Goal: Task Accomplishment & Management: Use online tool/utility

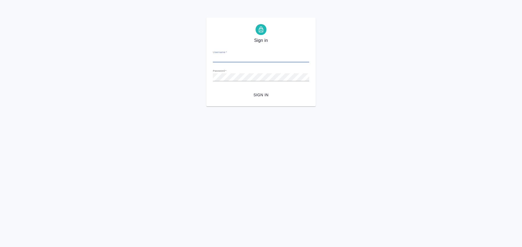
type input "a.plastinina@awatera.com"
click at [165, 78] on div "Sign in Username   * a.plastinina@awatera.com Password   * urlPath   * /Vendor/…" at bounding box center [261, 62] width 522 height 89
click at [213, 90] on button "Sign in" at bounding box center [261, 95] width 96 height 10
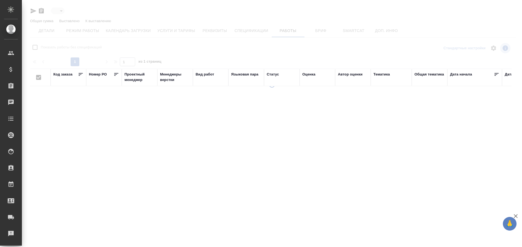
type input "active"
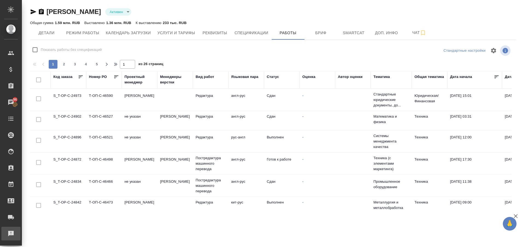
click at [5, 233] on div "Рекламации" at bounding box center [4, 234] width 14 height 8
type input "active"
checkbox input "false"
click at [276, 75] on div "Статус" at bounding box center [273, 76] width 12 height 5
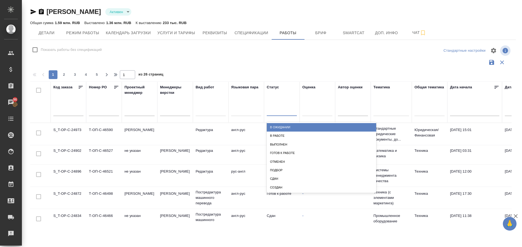
click at [274, 114] on div at bounding box center [282, 110] width 30 height 8
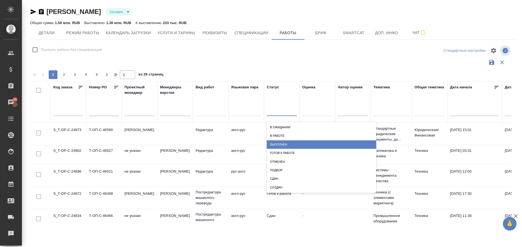
click at [273, 145] on div "Выполнен" at bounding box center [321, 144] width 109 height 8
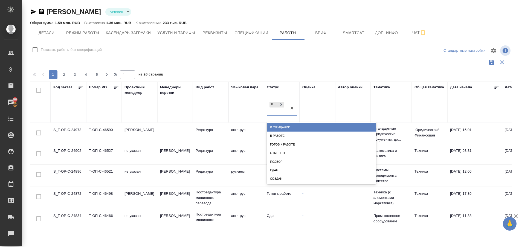
click at [273, 106] on div "Выполнен" at bounding box center [274, 105] width 9 height 6
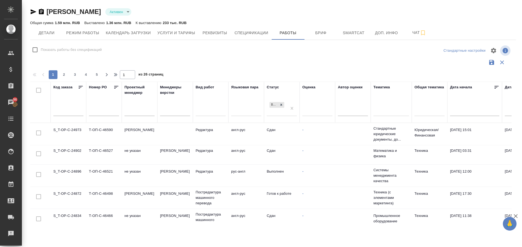
click at [250, 103] on div "Языковая пара" at bounding box center [246, 102] width 30 height 35
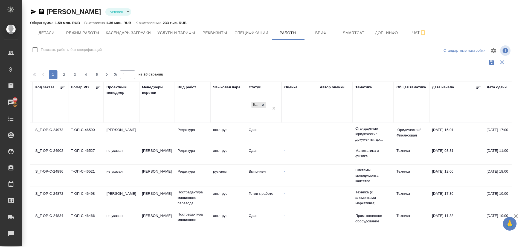
scroll to position [0, 18]
click at [257, 103] on div "Статус" at bounding box center [264, 102] width 30 height 35
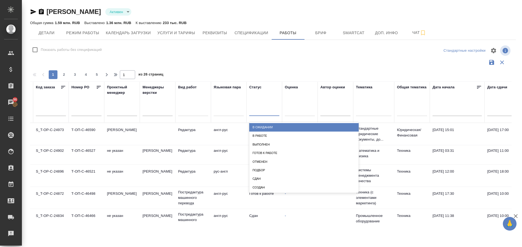
click at [257, 108] on div at bounding box center [264, 110] width 30 height 8
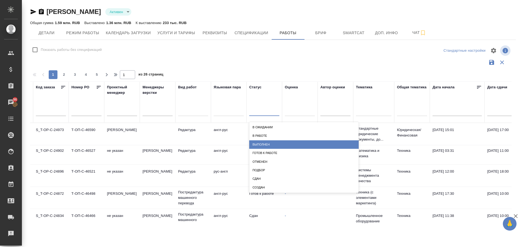
click at [257, 145] on div "Выполнен" at bounding box center [303, 144] width 109 height 8
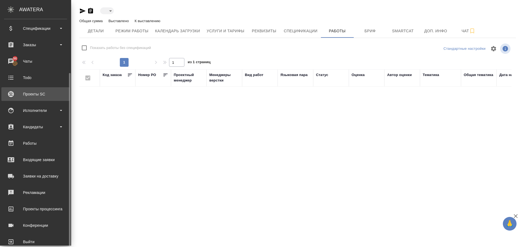
scroll to position [52, 0]
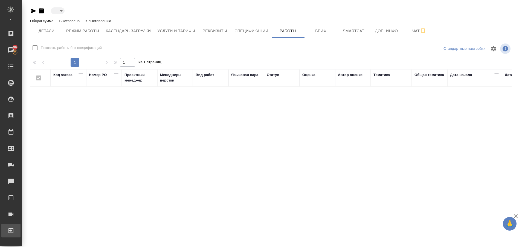
click at [21, 235] on link "Выйти" at bounding box center [10, 231] width 19 height 14
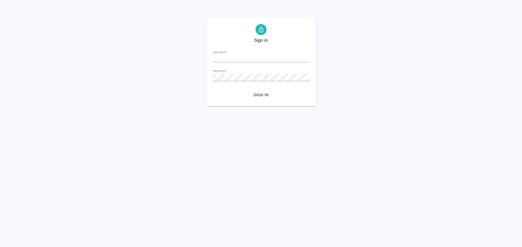
type input "[EMAIL_ADDRESS][DOMAIN_NAME]"
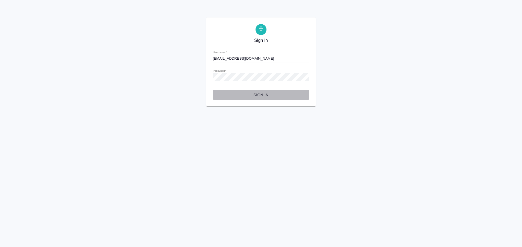
click at [259, 96] on span "Sign in" at bounding box center [261, 95] width 88 height 7
click at [213, 90] on button "Sign in" at bounding box center [261, 95] width 96 height 10
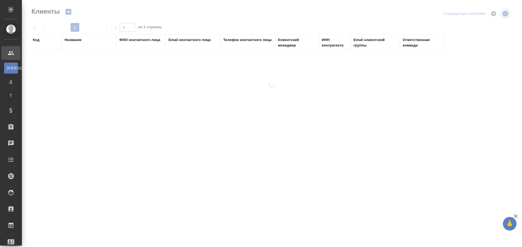
select select "RU"
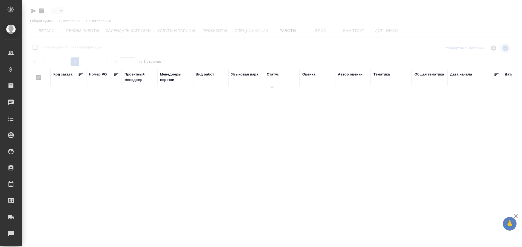
type input "active"
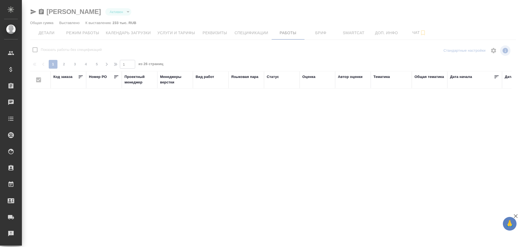
checkbox input "false"
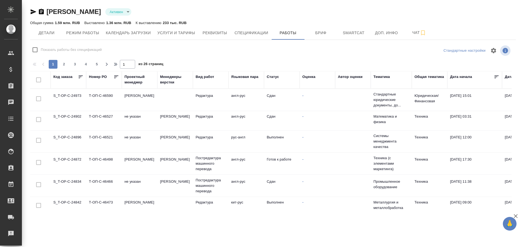
click at [272, 79] on div "Статус" at bounding box center [273, 76] width 12 height 5
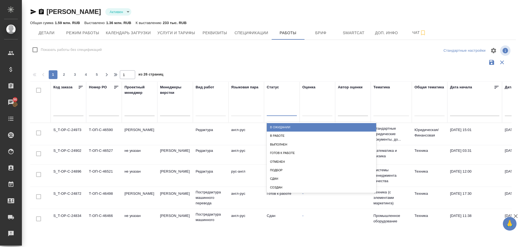
click at [277, 112] on div at bounding box center [282, 110] width 30 height 8
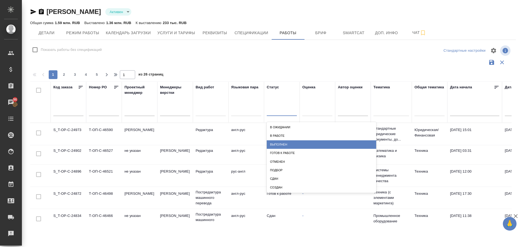
click at [275, 145] on div "Выполнен" at bounding box center [321, 144] width 109 height 8
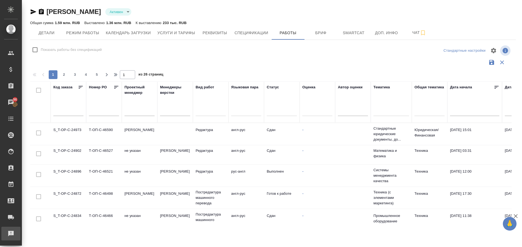
click at [20, 229] on link "Рекламации" at bounding box center [10, 234] width 19 height 14
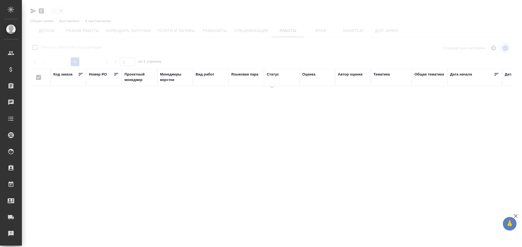
type input "active"
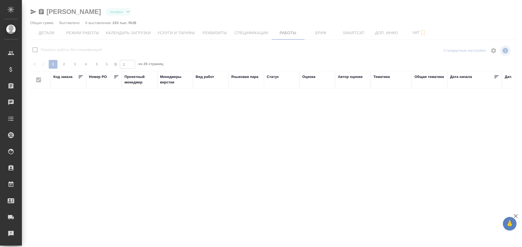
checkbox input "false"
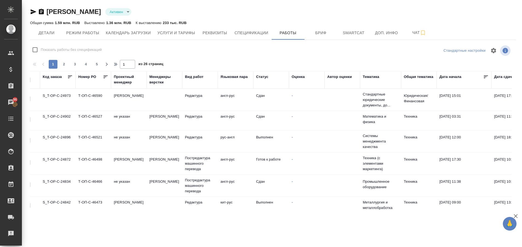
scroll to position [0, 1]
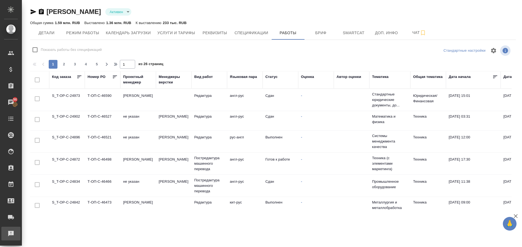
click at [14, 229] on link "Рекламации" at bounding box center [10, 234] width 19 height 14
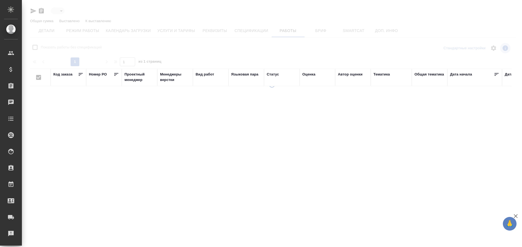
type input "active"
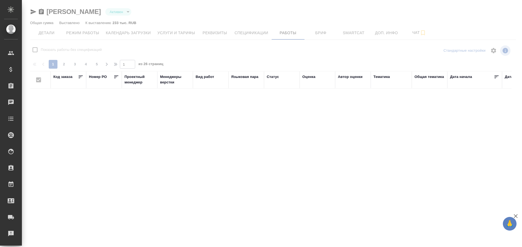
checkbox input "false"
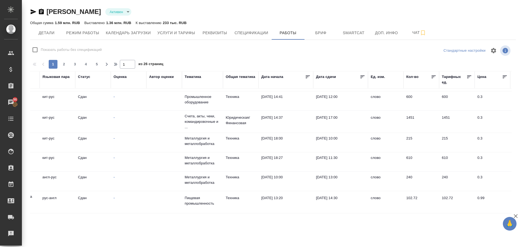
scroll to position [409, 0]
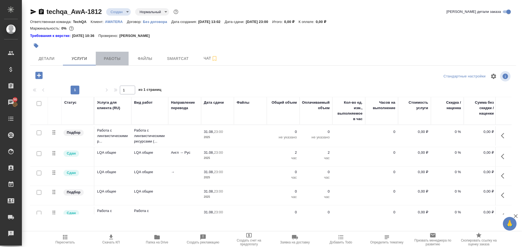
click at [117, 59] on span "Работы" at bounding box center [112, 58] width 26 height 7
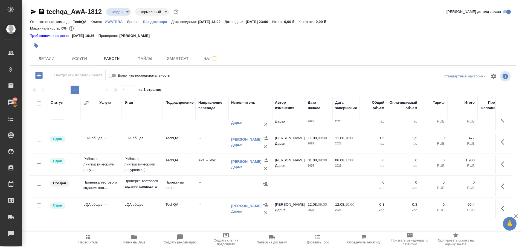
scroll to position [194, 0]
click at [501, 206] on icon "button" at bounding box center [502, 208] width 3 height 5
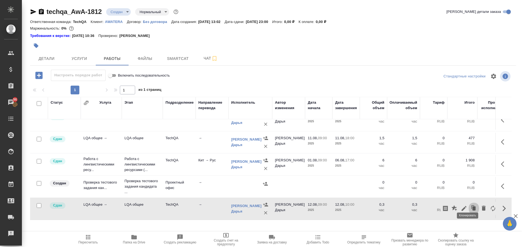
click at [473, 206] on icon "button" at bounding box center [474, 208] width 3 height 4
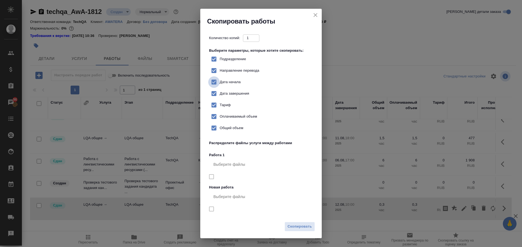
click at [215, 81] on input "Дата начала" at bounding box center [213, 81] width 11 height 11
checkbox input "false"
click at [216, 91] on input "Дата завершения" at bounding box center [213, 93] width 11 height 11
checkbox input "false"
click at [214, 104] on input "Тариф" at bounding box center [213, 104] width 11 height 11
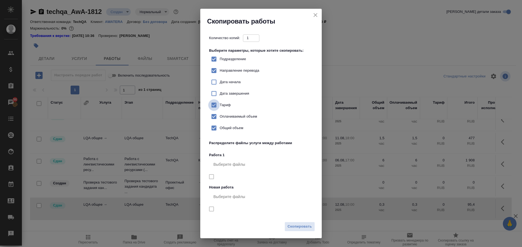
checkbox input "false"
click at [214, 116] on input "Оплачиваемый объем" at bounding box center [213, 116] width 11 height 11
checkbox input "false"
click at [214, 126] on input "Общий объем" at bounding box center [213, 127] width 11 height 11
checkbox input "false"
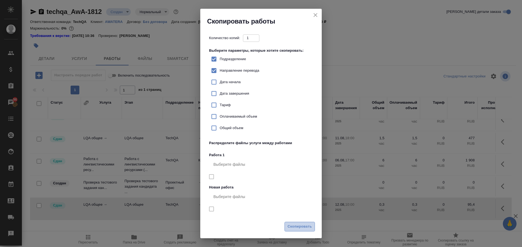
click at [291, 225] on span "Скопировать" at bounding box center [300, 227] width 24 height 6
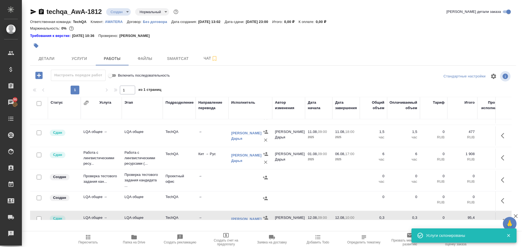
scroll to position [214, 0]
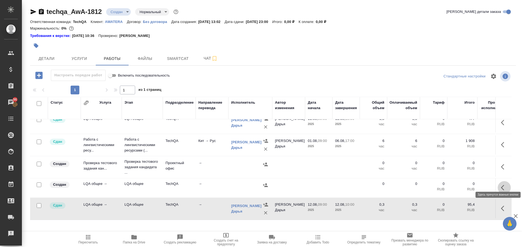
click at [501, 184] on icon "button" at bounding box center [504, 187] width 7 height 7
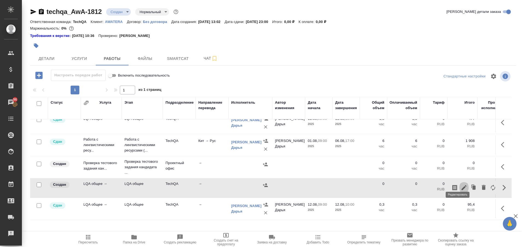
click at [461, 184] on icon "button" at bounding box center [464, 187] width 7 height 7
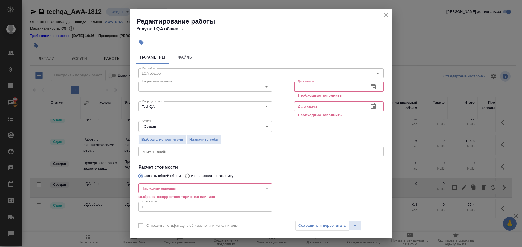
click at [325, 89] on input "text" at bounding box center [329, 87] width 70 height 10
type input "1_.__.____ __:__"
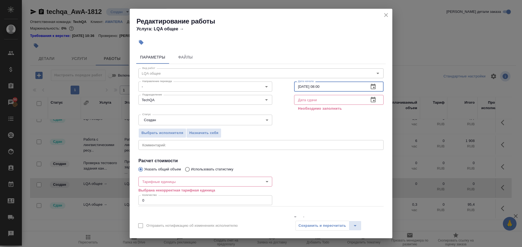
type input "01.08.2025 08:00"
click at [316, 98] on input "text" at bounding box center [329, 100] width 70 height 10
type input "2_.__.____ __:__"
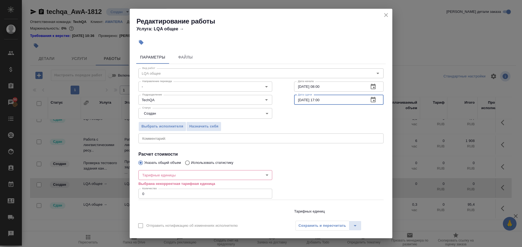
type input "31.08.2025 17:00"
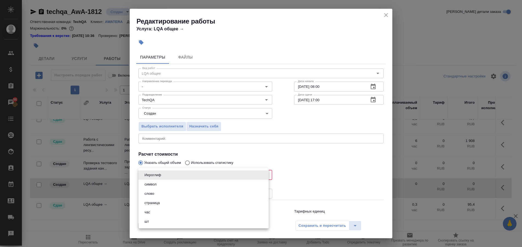
click at [264, 174] on body "🙏 .cls-1 fill:#fff; AWATERA Plastinina Anastasia Клиенты Спецификации Заказы 96…" at bounding box center [261, 123] width 522 height 247
click at [167, 211] on li "час" at bounding box center [204, 212] width 130 height 9
type input "5a8b1489cc6b4906c91bfd93"
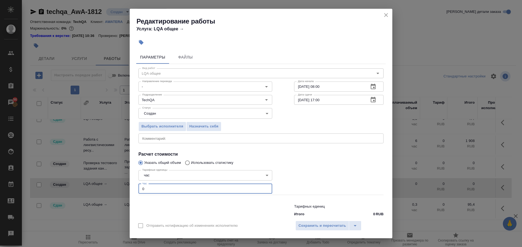
click at [170, 188] on input "0" at bounding box center [206, 189] width 134 height 10
type input "3"
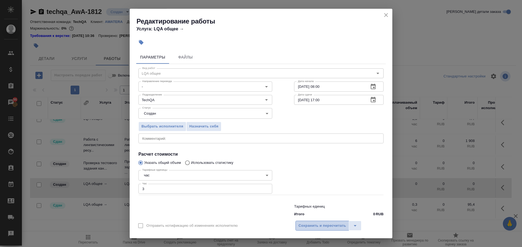
click at [306, 224] on span "Сохранить и пересчитать" at bounding box center [323, 226] width 48 height 6
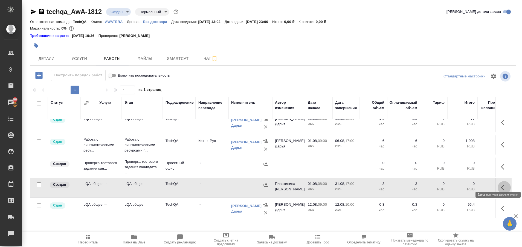
click at [501, 185] on icon "button" at bounding box center [502, 187] width 3 height 5
click at [461, 184] on icon "button" at bounding box center [464, 187] width 7 height 7
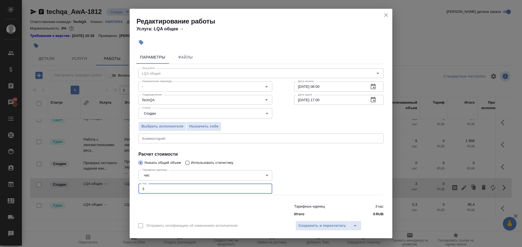
click at [217, 188] on input "3" at bounding box center [206, 189] width 134 height 10
type input "2"
type input "3"
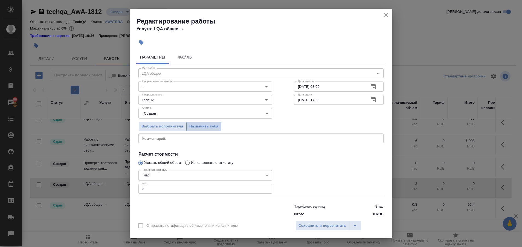
click at [209, 126] on span "Назначить себя" at bounding box center [203, 126] width 29 height 6
click at [312, 226] on span "Сохранить и пересчитать" at bounding box center [323, 226] width 48 height 6
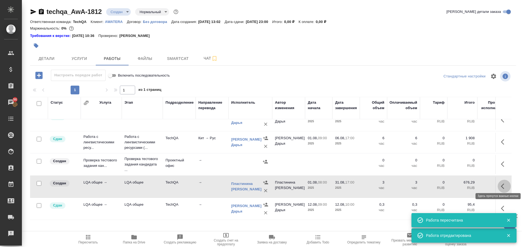
click at [501, 185] on icon "button" at bounding box center [504, 186] width 7 height 7
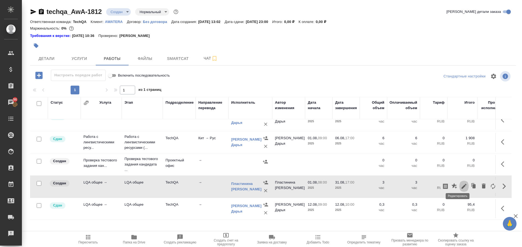
click at [462, 184] on icon "button" at bounding box center [464, 186] width 5 height 5
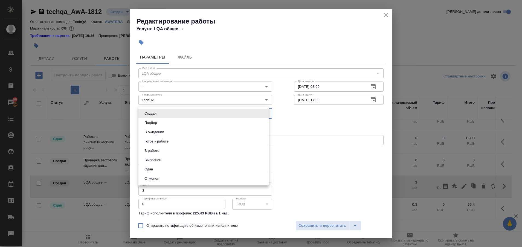
click at [266, 115] on body "🙏 .cls-1 fill:#fff; AWATERA Plastinina Anastasia Клиенты Спецификации Заказы 96…" at bounding box center [261, 123] width 522 height 247
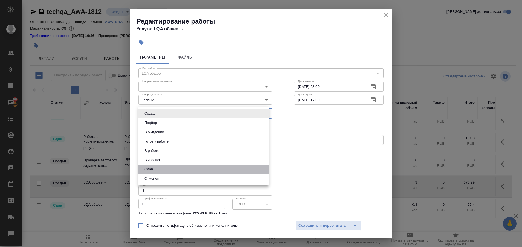
click at [170, 171] on li "Сдан" at bounding box center [204, 169] width 130 height 9
type input "closed"
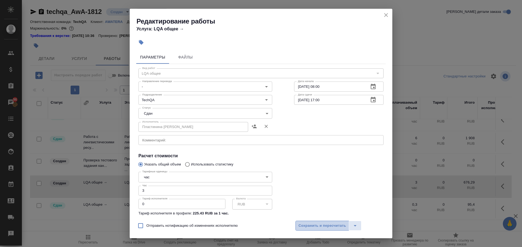
click at [320, 226] on span "Сохранить и пересчитать" at bounding box center [323, 226] width 48 height 6
